Goal: Transaction & Acquisition: Purchase product/service

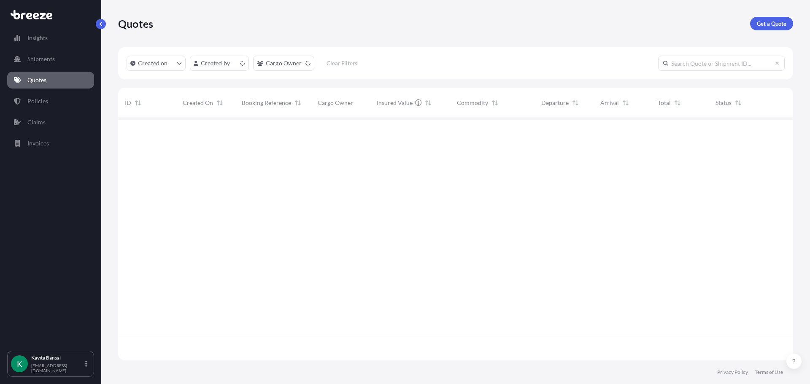
scroll to position [241, 668]
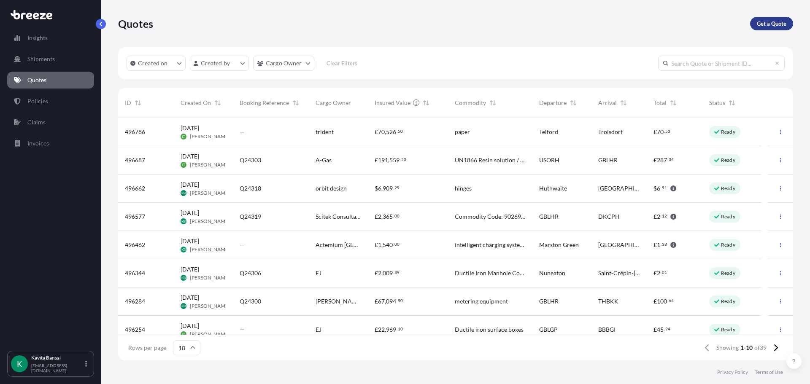
click at [757, 22] on p "Get a Quote" at bounding box center [772, 23] width 30 height 8
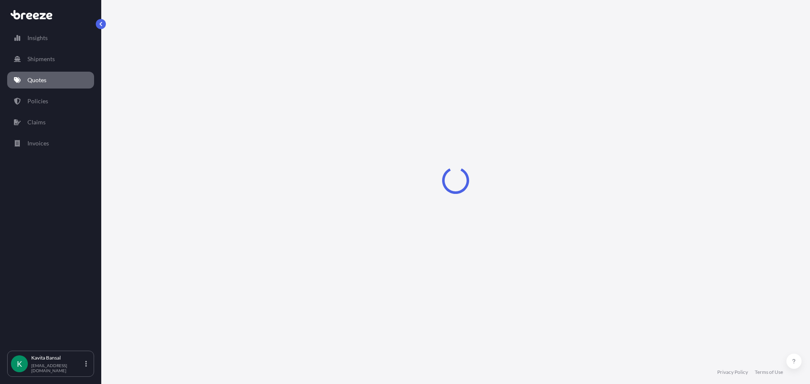
select select "Sea"
select select "1"
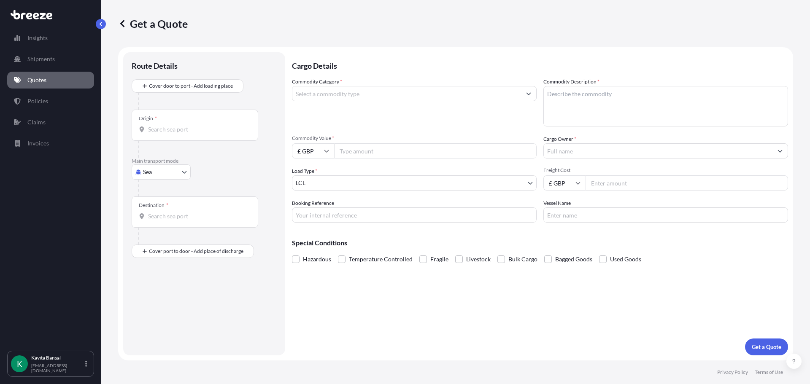
click at [150, 167] on body "Insights Shipments Quotes Policies Claims Invoices K [PERSON_NAME] [EMAIL_ADDRE…" at bounding box center [405, 192] width 810 height 384
click at [160, 223] on div "Road" at bounding box center [161, 224] width 52 height 15
select select "Road"
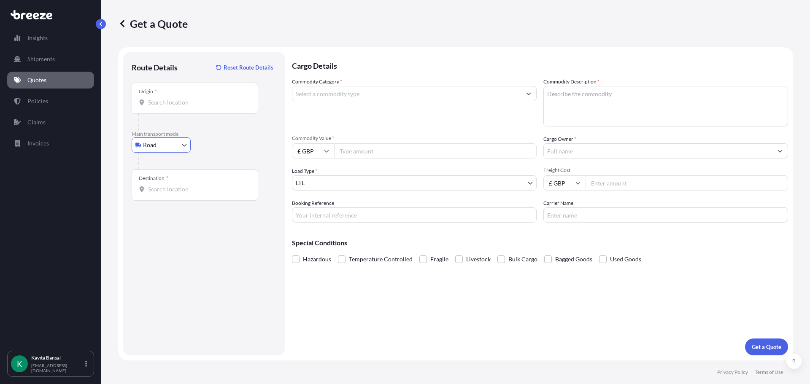
click at [189, 107] on div "Origin *" at bounding box center [195, 98] width 127 height 31
click at [189, 107] on input "Origin *" at bounding box center [198, 102] width 100 height 8
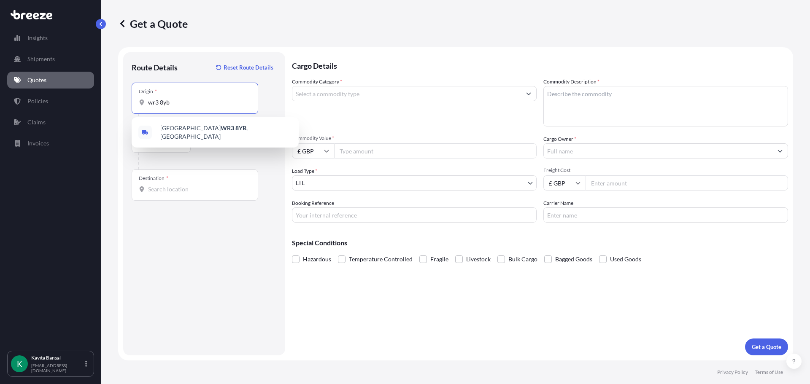
click at [202, 124] on div "Worcester WR3 8YB , [GEOGRAPHIC_DATA]" at bounding box center [215, 133] width 160 height 24
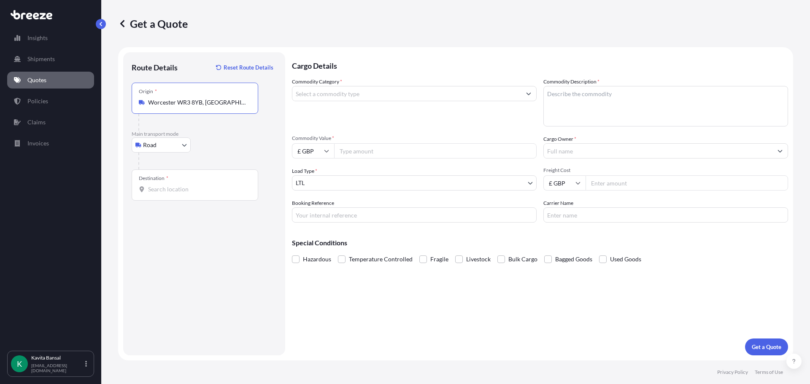
type input "Worcester WR3 8YB, [GEOGRAPHIC_DATA]"
click at [192, 182] on div "Destination *" at bounding box center [195, 185] width 127 height 31
click at [192, 185] on input "Destination *" at bounding box center [198, 189] width 100 height 8
drag, startPoint x: 140, startPoint y: 193, endPoint x: 147, endPoint y: 193, distance: 7.6
click at [140, 193] on div at bounding box center [195, 189] width 112 height 8
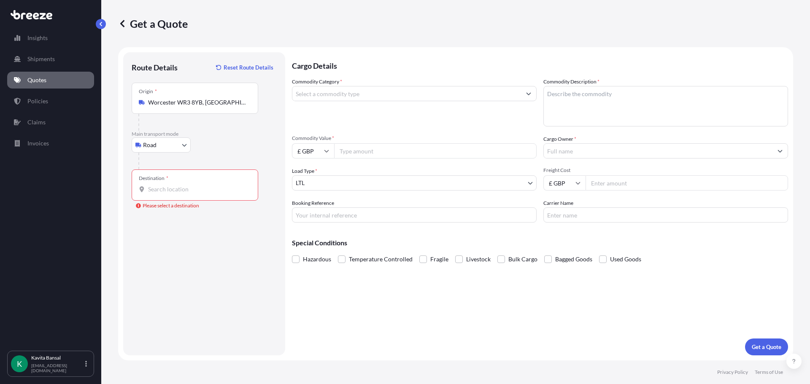
click at [148, 193] on input "Destination * Please select a destination" at bounding box center [198, 189] width 100 height 8
click at [153, 191] on input "Destination * Please select a destination" at bounding box center [198, 189] width 100 height 8
paste input "64293"
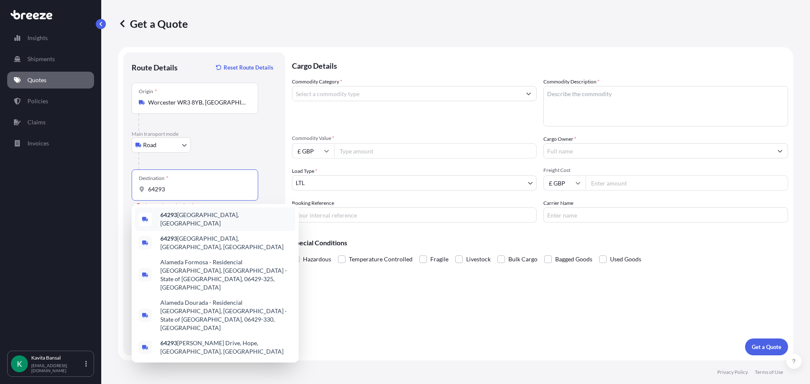
click at [195, 224] on div "64293 [GEOGRAPHIC_DATA], [GEOGRAPHIC_DATA]" at bounding box center [215, 219] width 160 height 24
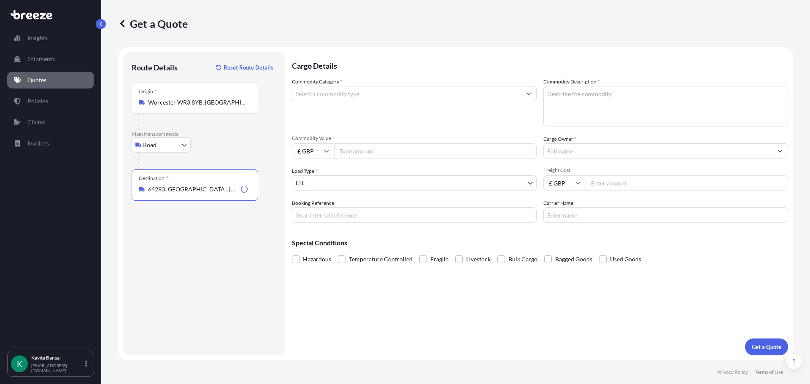
type input "64293 [GEOGRAPHIC_DATA], [GEOGRAPHIC_DATA]"
click at [333, 98] on input "Commodity Category *" at bounding box center [406, 93] width 229 height 15
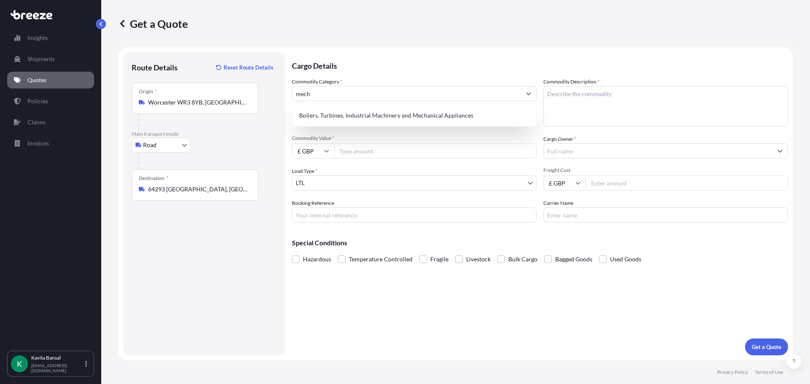
click at [362, 105] on div "Boilers, Turbines, Industrial Machinery and Mechanical Appliances" at bounding box center [414, 116] width 244 height 22
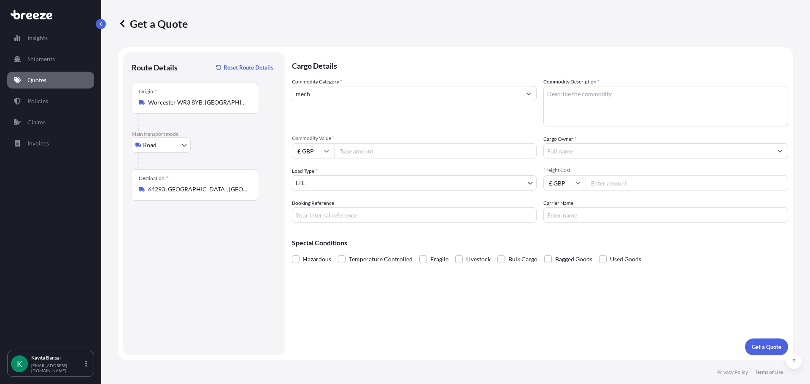
click at [377, 114] on div "Commodity Category * mech" at bounding box center [414, 102] width 245 height 49
click at [380, 91] on input "mech" at bounding box center [406, 93] width 229 height 15
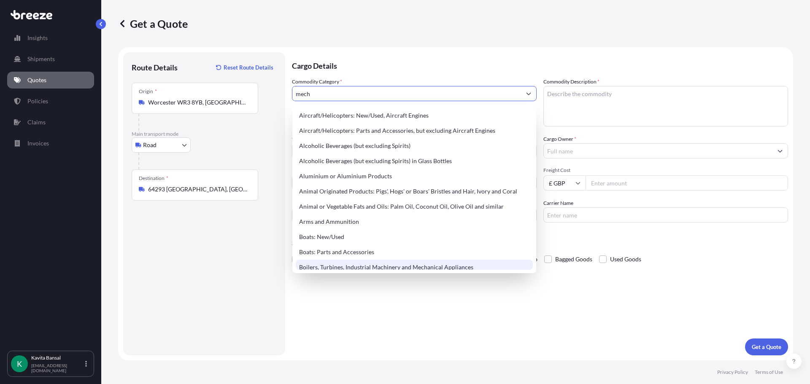
click at [388, 269] on div "Boilers, Turbines, Industrial Machinery and Mechanical Appliances" at bounding box center [414, 267] width 237 height 15
type input "Boilers, Turbines, Industrial Machinery and Mechanical Appliances"
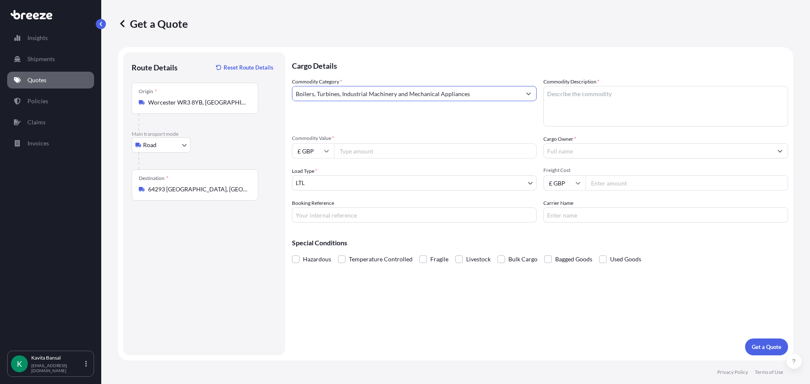
click at [649, 109] on textarea "Commodity Description *" at bounding box center [665, 106] width 245 height 40
drag, startPoint x: 698, startPoint y: 67, endPoint x: 694, endPoint y: 97, distance: 30.2
click at [698, 68] on p "Cargo Details" at bounding box center [540, 64] width 496 height 25
click at [694, 97] on textarea "Commodity Description *" at bounding box center [665, 106] width 245 height 40
type textarea "v"
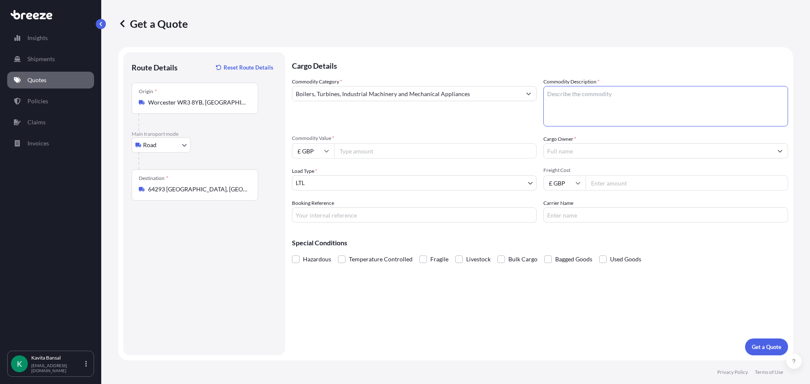
type textarea "v"
paste textarea "Torquehub rotor"
type textarea "Torquehub rotor"
click at [414, 150] on input "Commodity Value *" at bounding box center [435, 150] width 202 height 15
type input "5000"
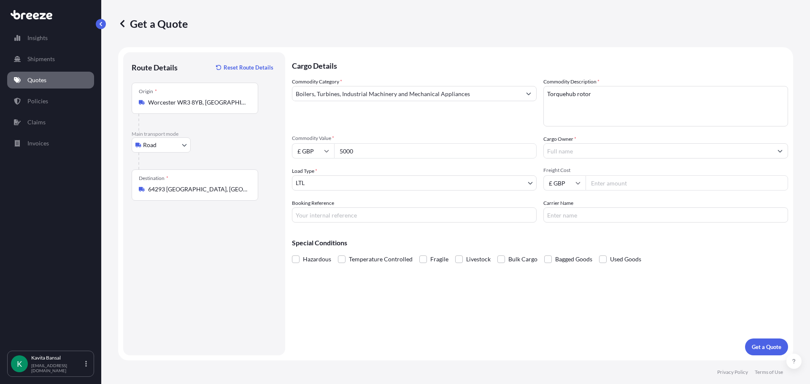
click at [612, 146] on input "Cargo Owner *" at bounding box center [658, 150] width 229 height 15
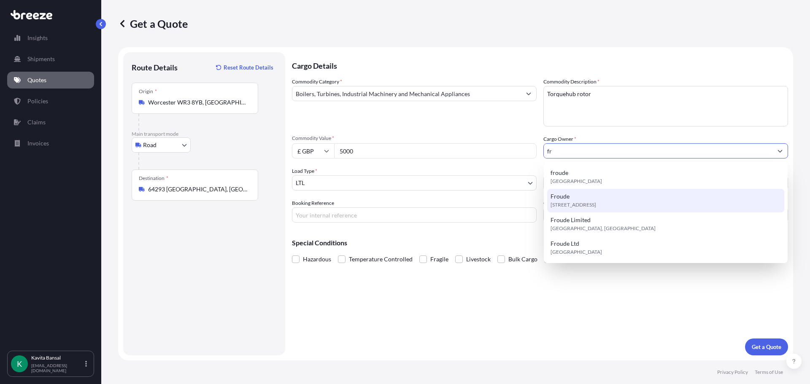
click at [569, 193] on div "[STREET_ADDRESS]" at bounding box center [665, 201] width 237 height 24
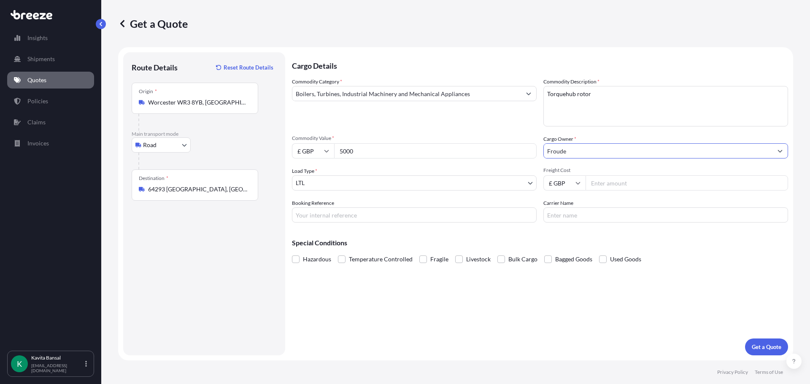
type input "Froude"
click at [601, 187] on input "Freight Cost" at bounding box center [686, 182] width 202 height 15
type input "200"
click at [438, 218] on input "Booking Reference" at bounding box center [414, 214] width 245 height 15
type input "Q24353"
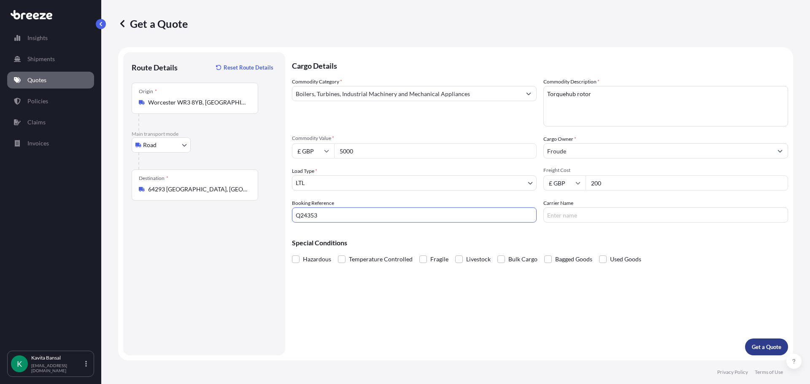
click at [768, 347] on p "Get a Quote" at bounding box center [767, 347] width 30 height 8
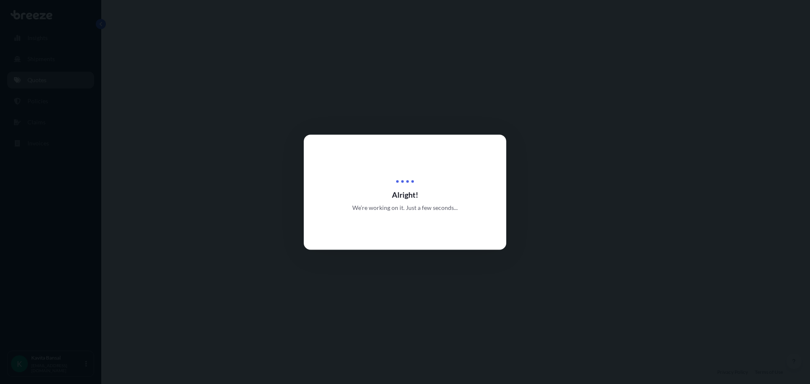
select select "Road"
select select "1"
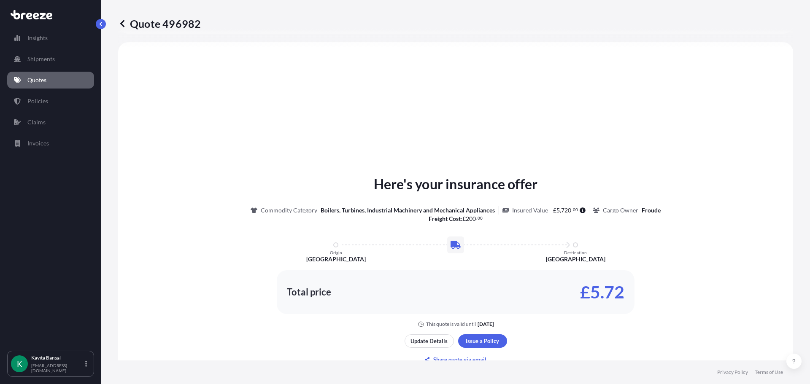
scroll to position [43, 0]
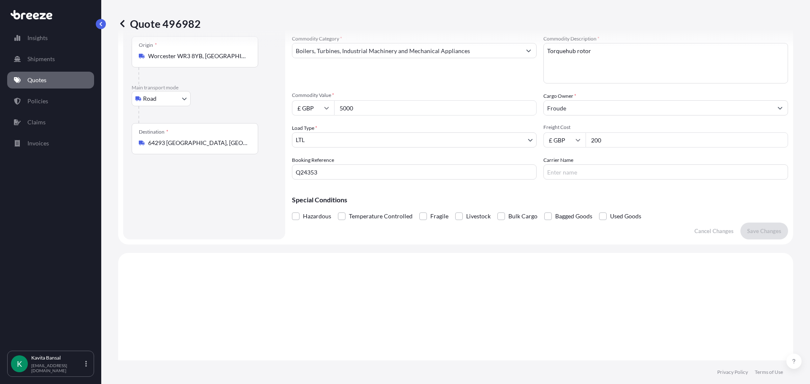
click at [600, 208] on div "Special Conditions Hazardous Temperature Controlled Fragile Livestock Bulk Carg…" at bounding box center [540, 204] width 496 height 36
click at [603, 213] on label "Used Goods" at bounding box center [620, 216] width 42 height 13
click at [605, 215] on label "Used Goods" at bounding box center [620, 216] width 42 height 13
click at [599, 210] on input "Used Goods" at bounding box center [599, 210] width 0 height 0
click at [602, 215] on span at bounding box center [603, 217] width 8 height 8
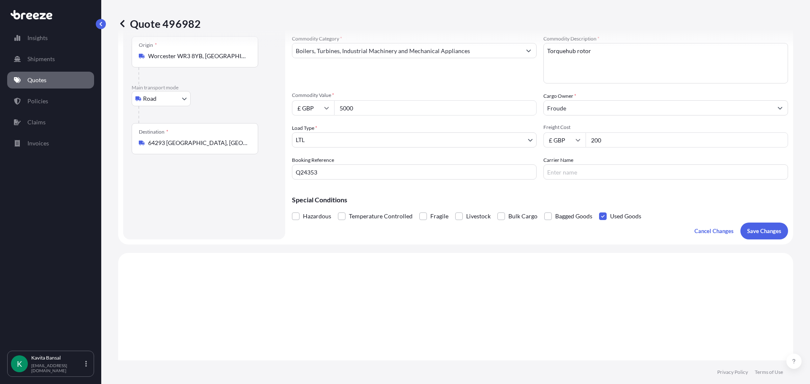
click at [599, 210] on input "Used Goods" at bounding box center [599, 210] width 0 height 0
drag, startPoint x: 596, startPoint y: 216, endPoint x: 655, endPoint y: 220, distance: 58.4
click at [599, 216] on span at bounding box center [603, 217] width 8 height 8
click at [599, 210] on input "Used Goods" at bounding box center [599, 210] width 0 height 0
click at [744, 237] on button "Save Changes" at bounding box center [764, 231] width 48 height 17
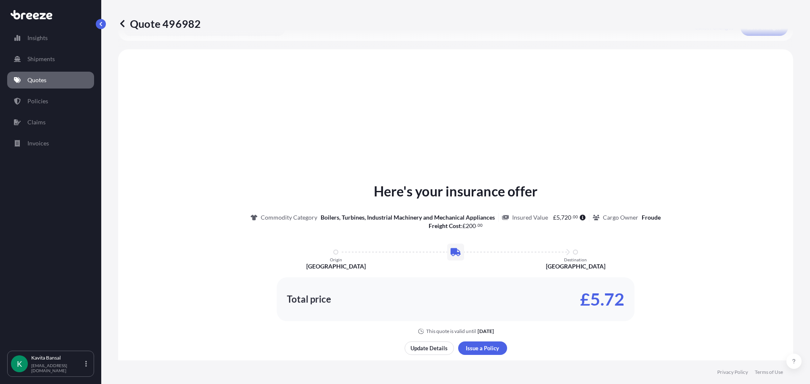
scroll to position [254, 0]
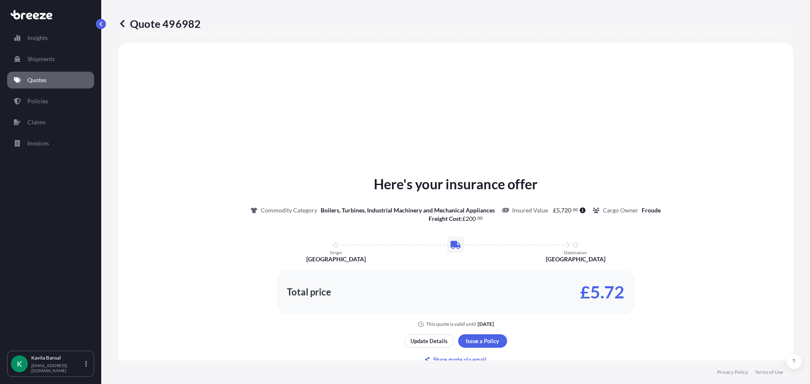
select select "Road"
select select "1"
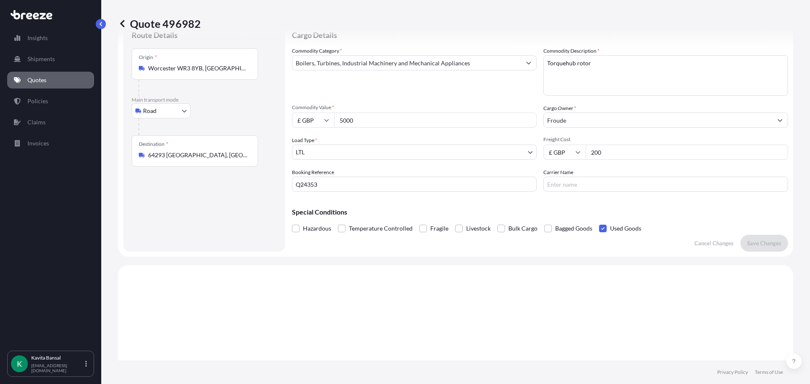
scroll to position [0, 0]
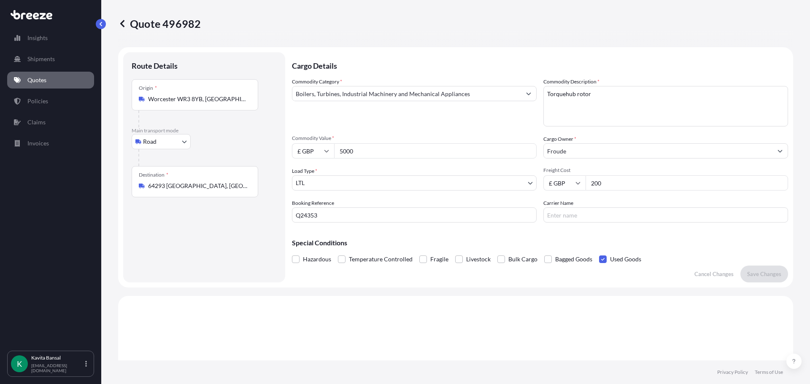
click at [61, 80] on link "Quotes" at bounding box center [50, 80] width 87 height 17
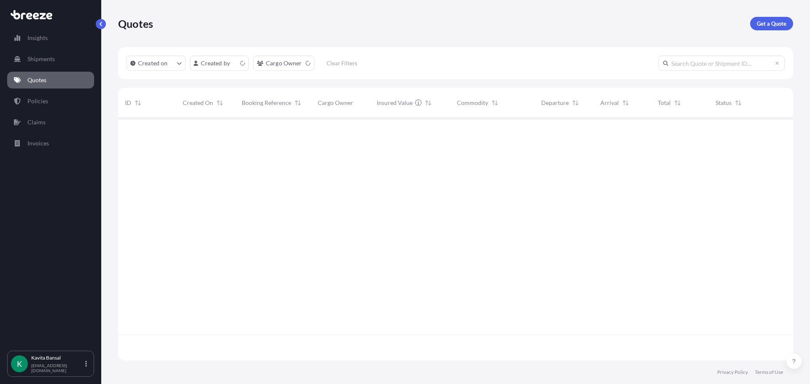
scroll to position [241, 668]
click at [767, 24] on p "Get a Quote" at bounding box center [772, 23] width 30 height 8
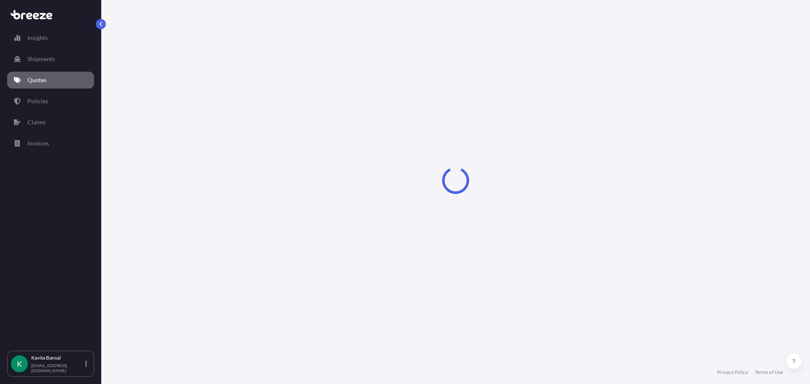
select select "Sea"
select select "1"
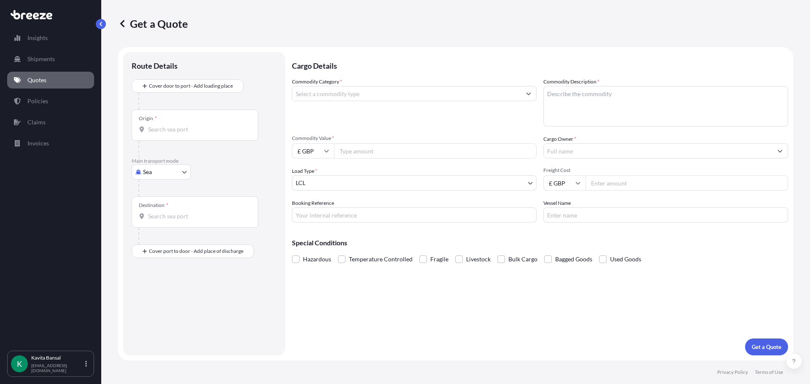
click at [199, 209] on div "Destination *" at bounding box center [195, 212] width 127 height 31
click at [199, 212] on input "Destination *" at bounding box center [198, 216] width 100 height 8
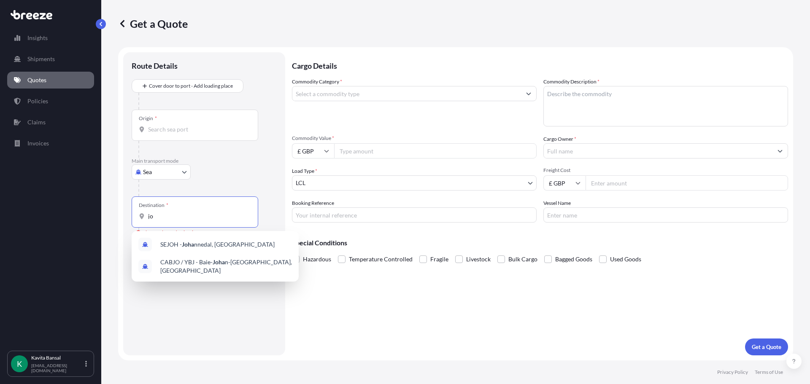
type input "j"
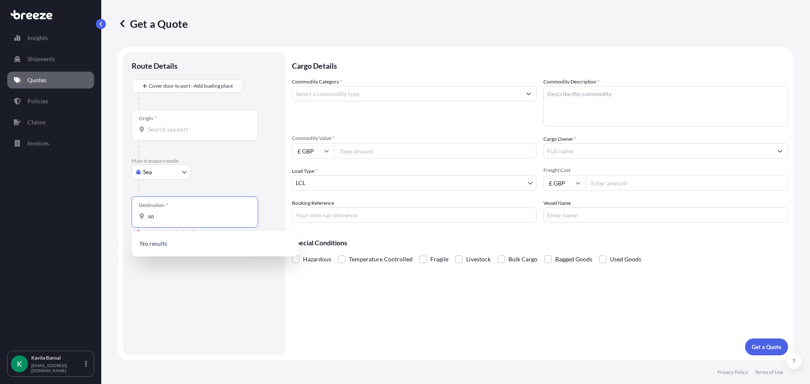
type input "s"
drag, startPoint x: 191, startPoint y: 217, endPoint x: 150, endPoint y: 217, distance: 41.3
click at [168, 217] on input "africa" at bounding box center [198, 216] width 100 height 8
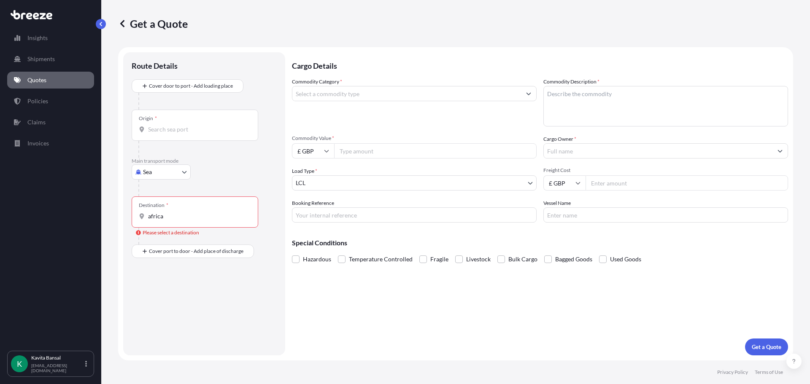
click at [133, 215] on div "Destination * [GEOGRAPHIC_DATA]" at bounding box center [195, 212] width 127 height 31
click at [148, 215] on input "africa" at bounding box center [198, 216] width 100 height 8
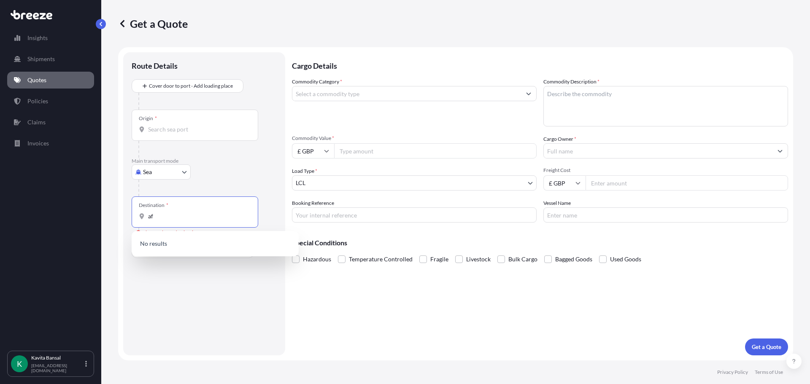
type input "a"
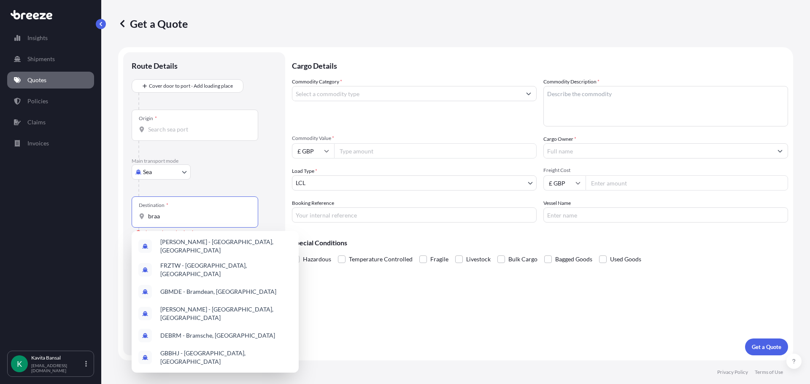
type input "braam"
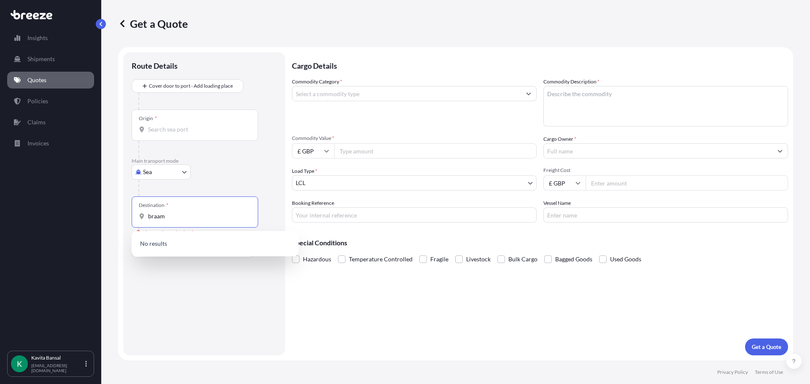
drag, startPoint x: 165, startPoint y: 218, endPoint x: 145, endPoint y: 223, distance: 20.6
click at [145, 223] on div "Destination * braam" at bounding box center [195, 212] width 127 height 31
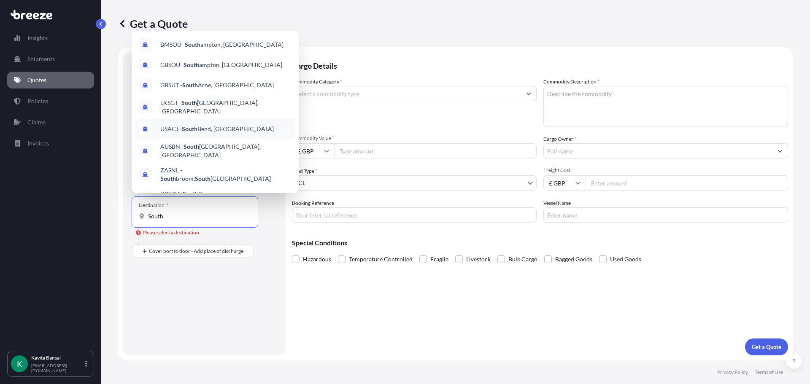
scroll to position [42, 0]
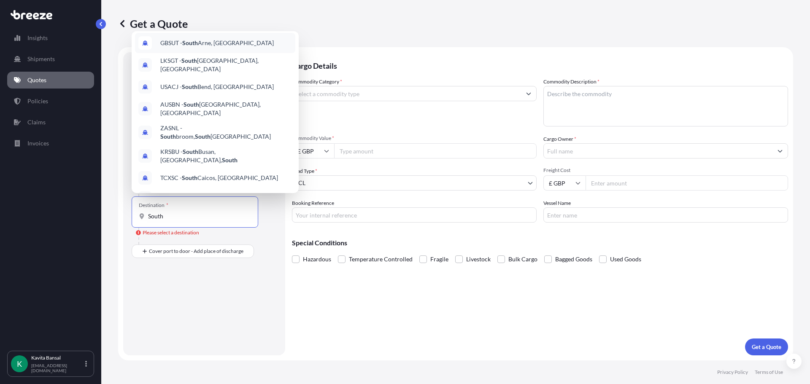
type input "South"
drag, startPoint x: 181, startPoint y: 213, endPoint x: 107, endPoint y: 216, distance: 73.5
click at [107, 216] on div "Get a Quote Route Details Cover door to port - Add loading place Place of loadi…" at bounding box center [455, 180] width 709 height 361
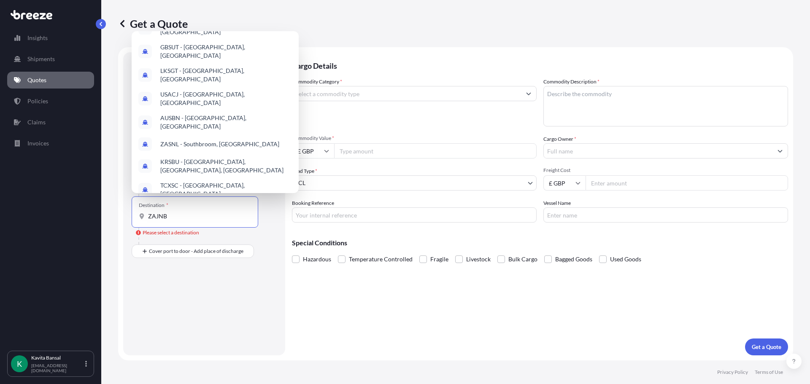
scroll to position [0, 0]
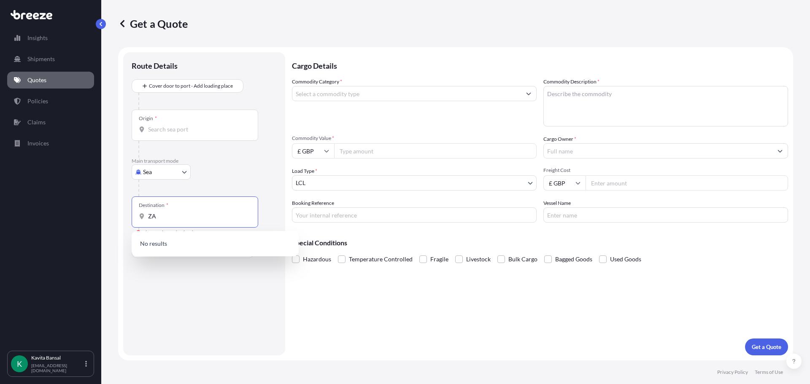
type input "Z"
type input "J"
drag, startPoint x: 175, startPoint y: 218, endPoint x: 134, endPoint y: 218, distance: 40.9
click at [134, 218] on div "Destination * [PERSON_NAME]" at bounding box center [195, 212] width 127 height 31
type input "[PERSON_NAME]"
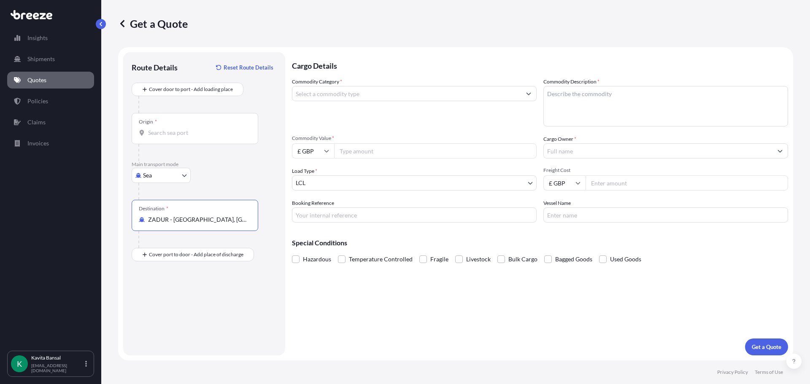
type input "ZADUR - [GEOGRAPHIC_DATA], [GEOGRAPHIC_DATA]"
